Goal: Task Accomplishment & Management: Manage account settings

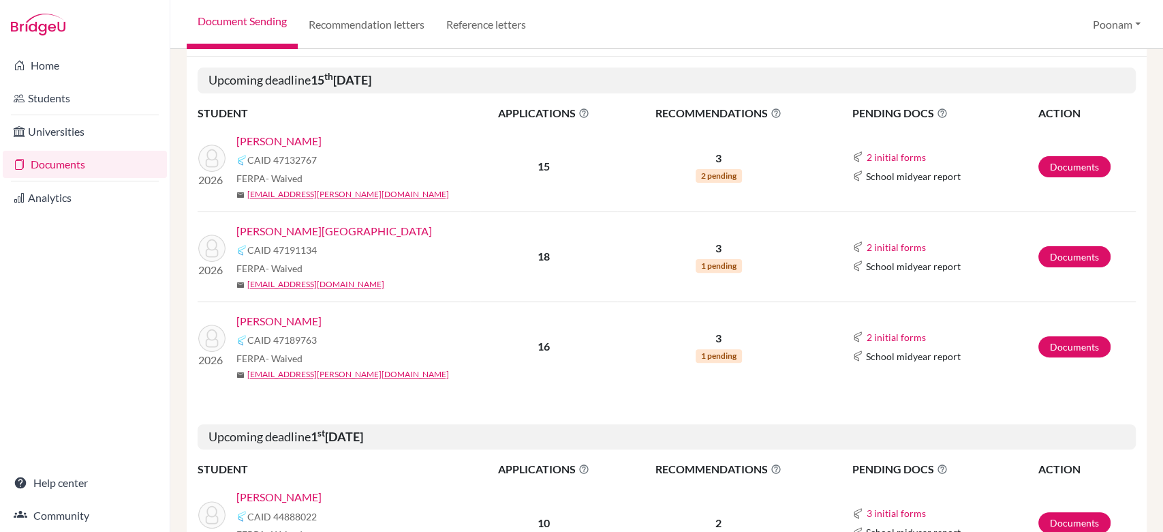
scroll to position [219, 0]
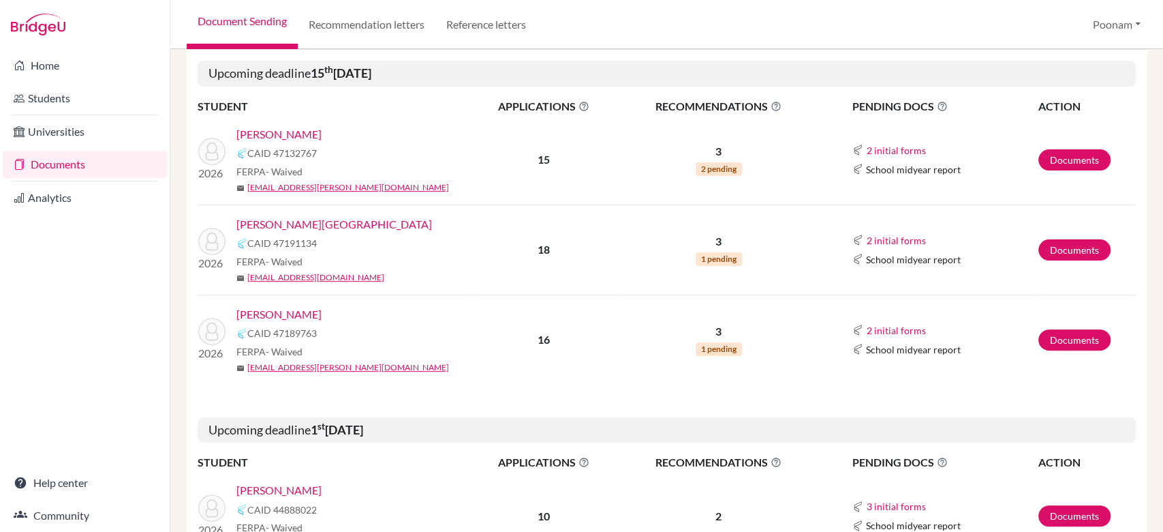
click at [316, 224] on link "[PERSON_NAME][GEOGRAPHIC_DATA]" at bounding box center [334, 224] width 196 height 16
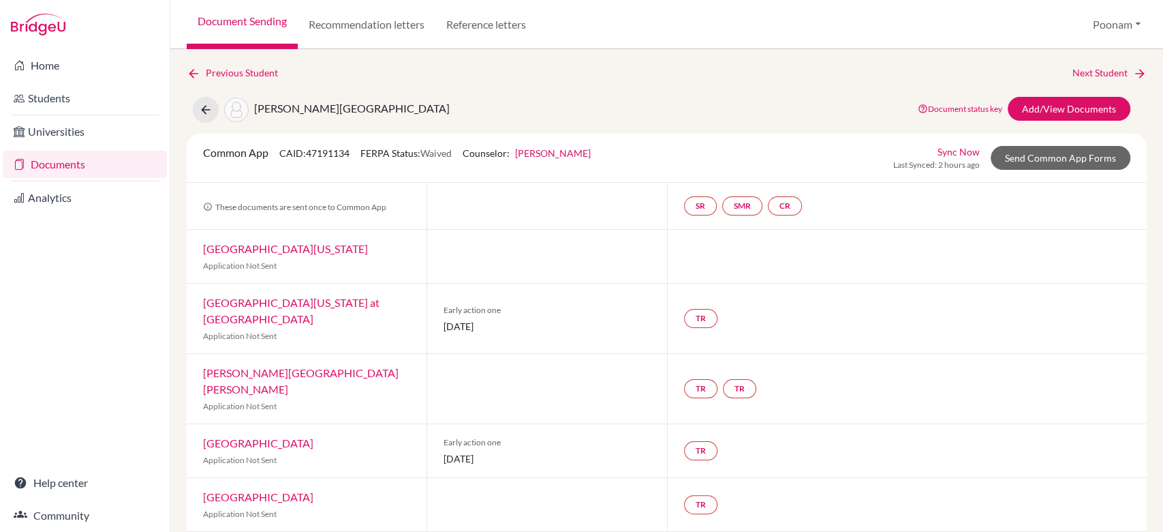
click at [254, 27] on link "Document Sending" at bounding box center [242, 24] width 111 height 49
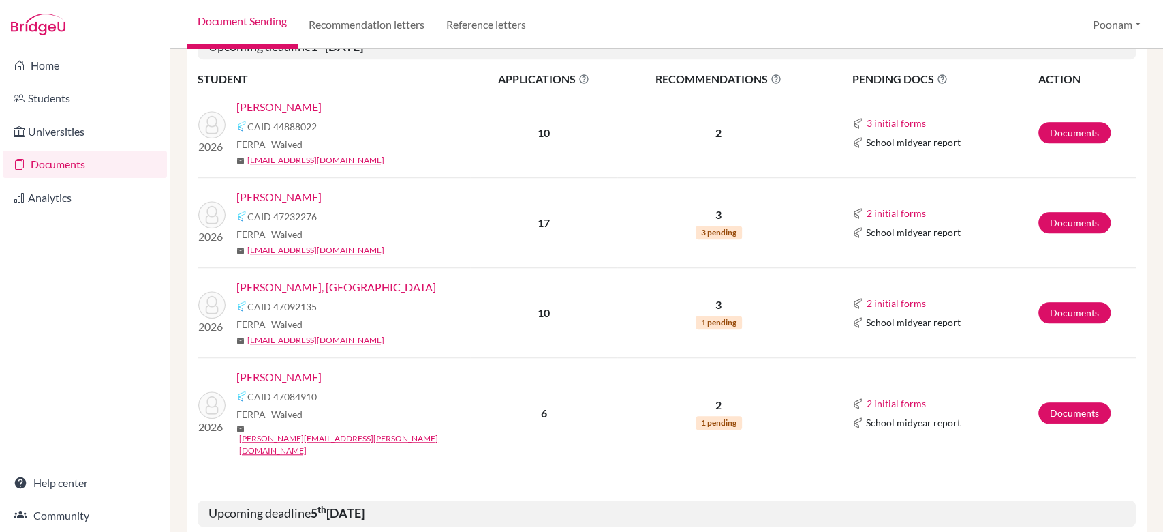
scroll to position [603, 0]
